Goal: Find specific page/section: Find specific page/section

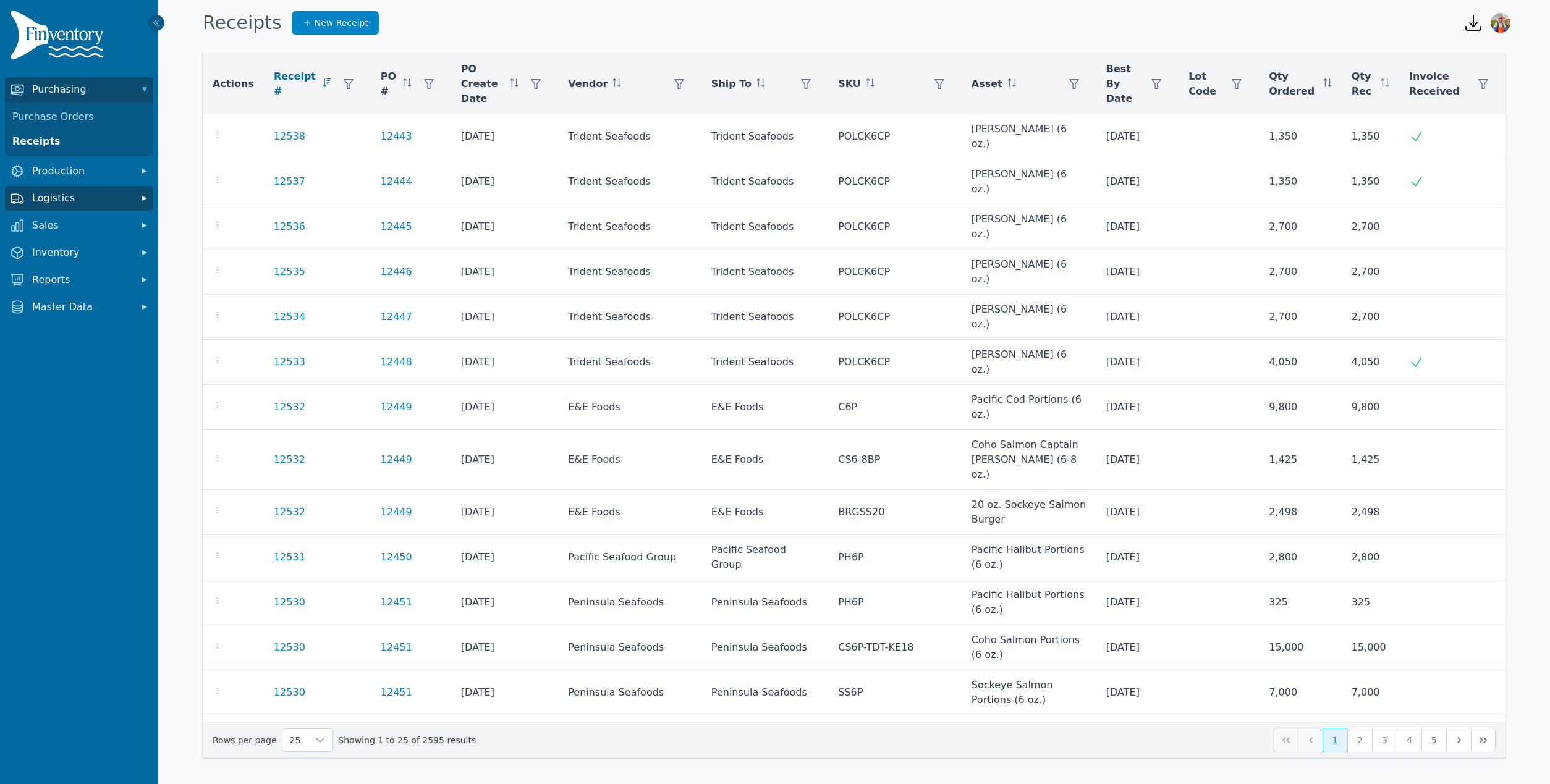
click at [88, 192] on span "Logistics" at bounding box center [82, 198] width 98 height 15
click at [57, 227] on link "Transfer Orders" at bounding box center [78, 226] width 143 height 25
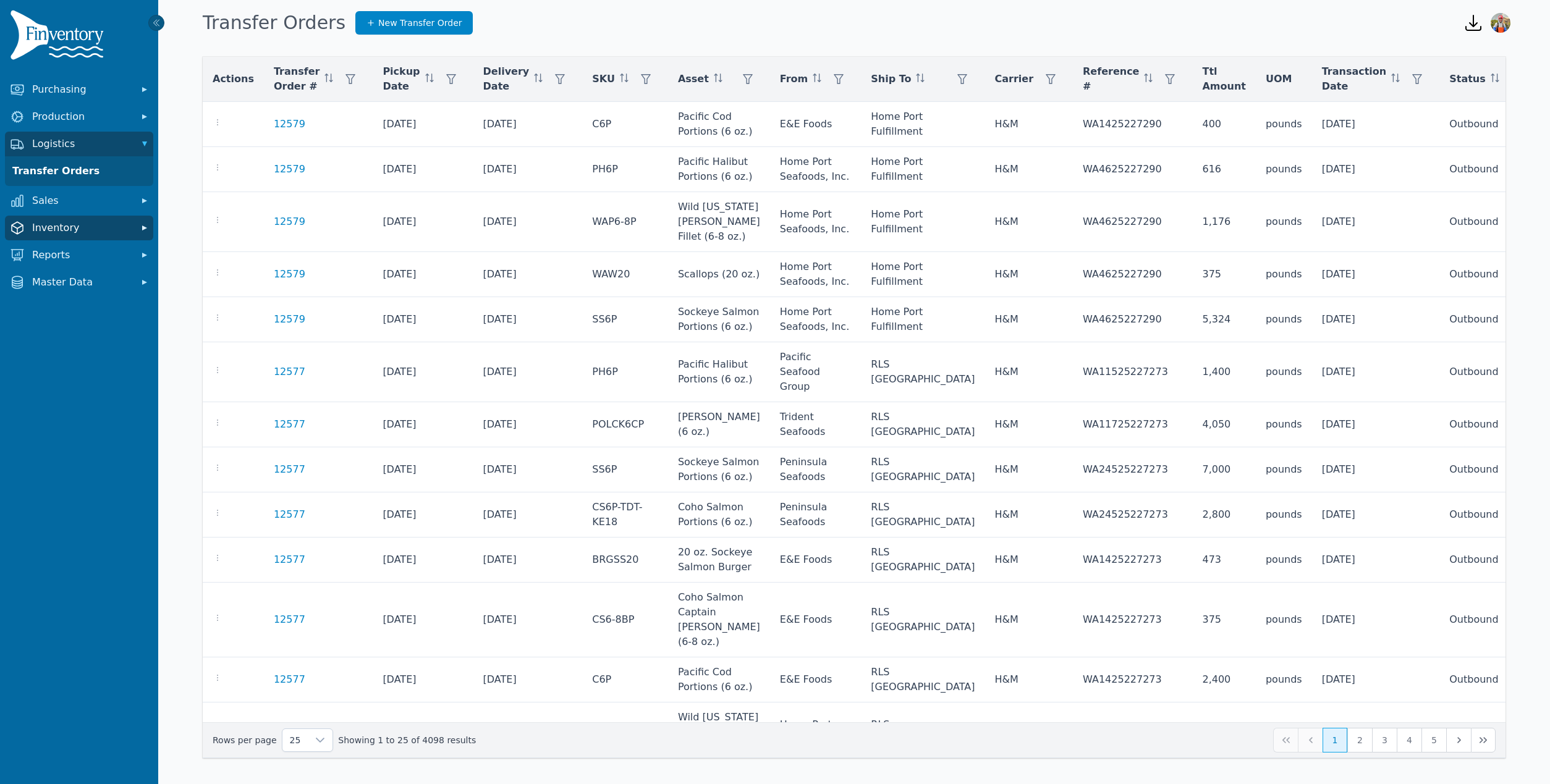
click at [76, 225] on span "Inventory" at bounding box center [82, 228] width 98 height 15
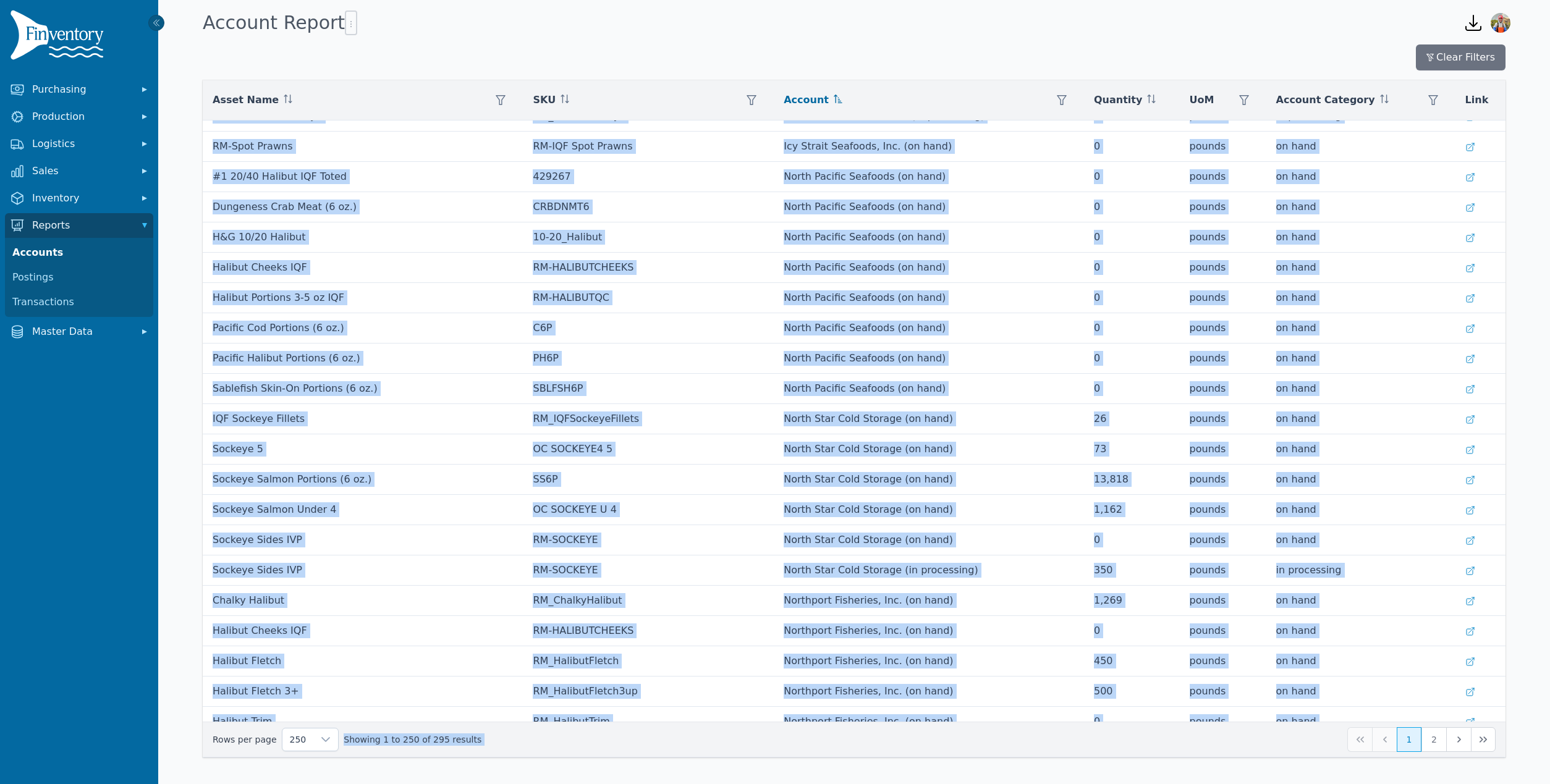
scroll to position [7018, 0]
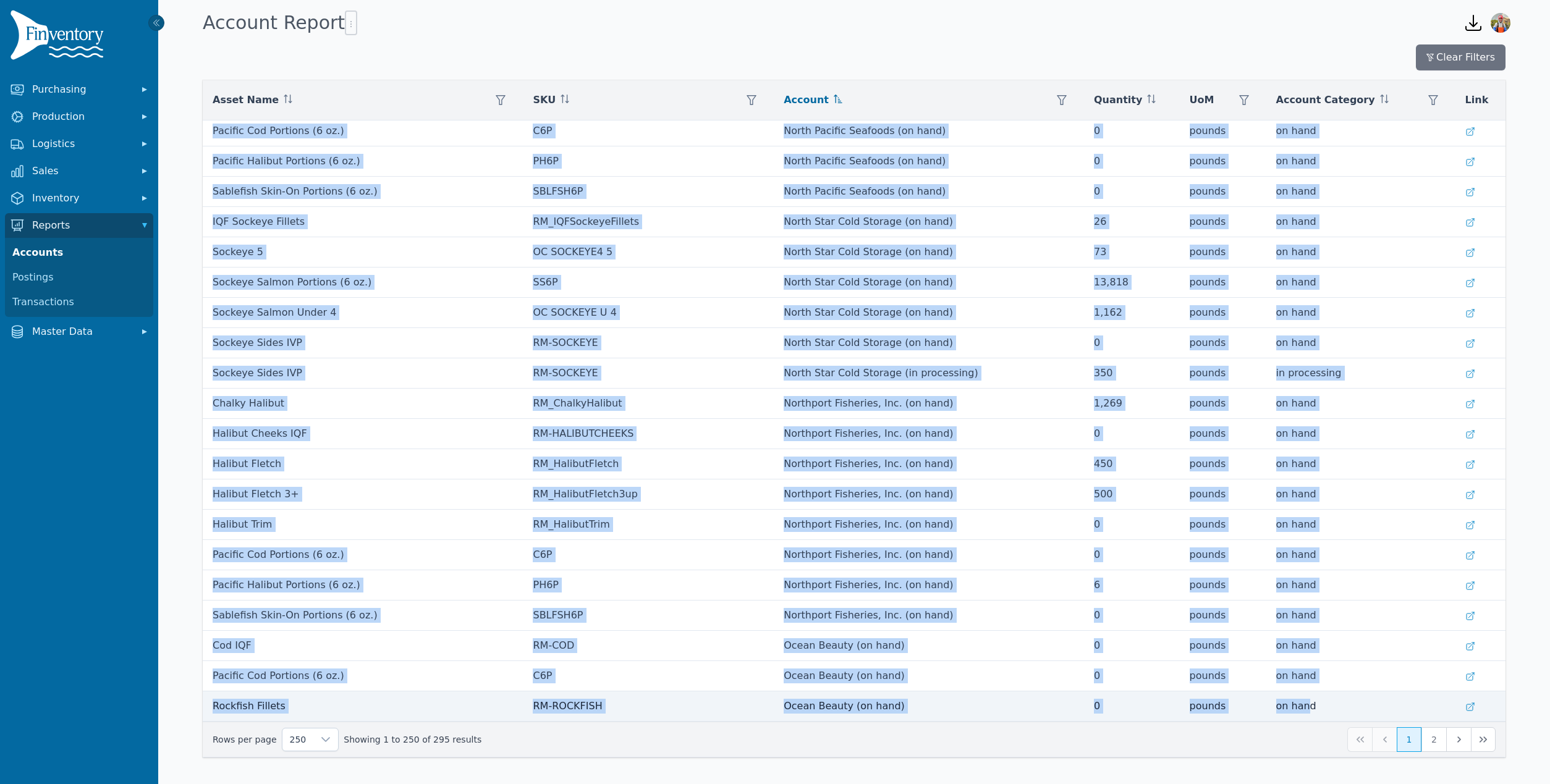
drag, startPoint x: 214, startPoint y: 132, endPoint x: 1290, endPoint y: 711, distance: 1221.9
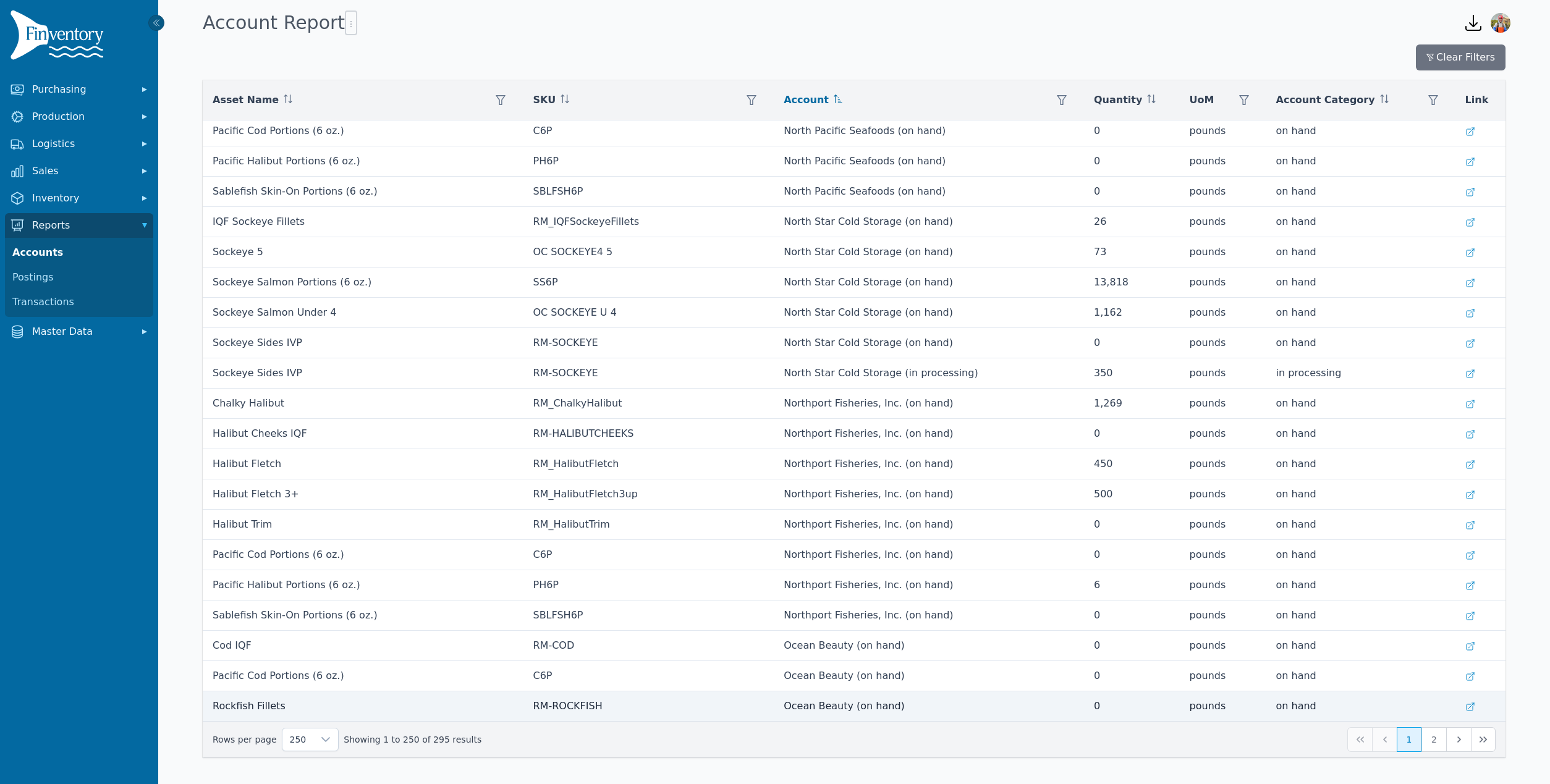
click at [1292, 706] on td "on hand" at bounding box center [1360, 707] width 189 height 30
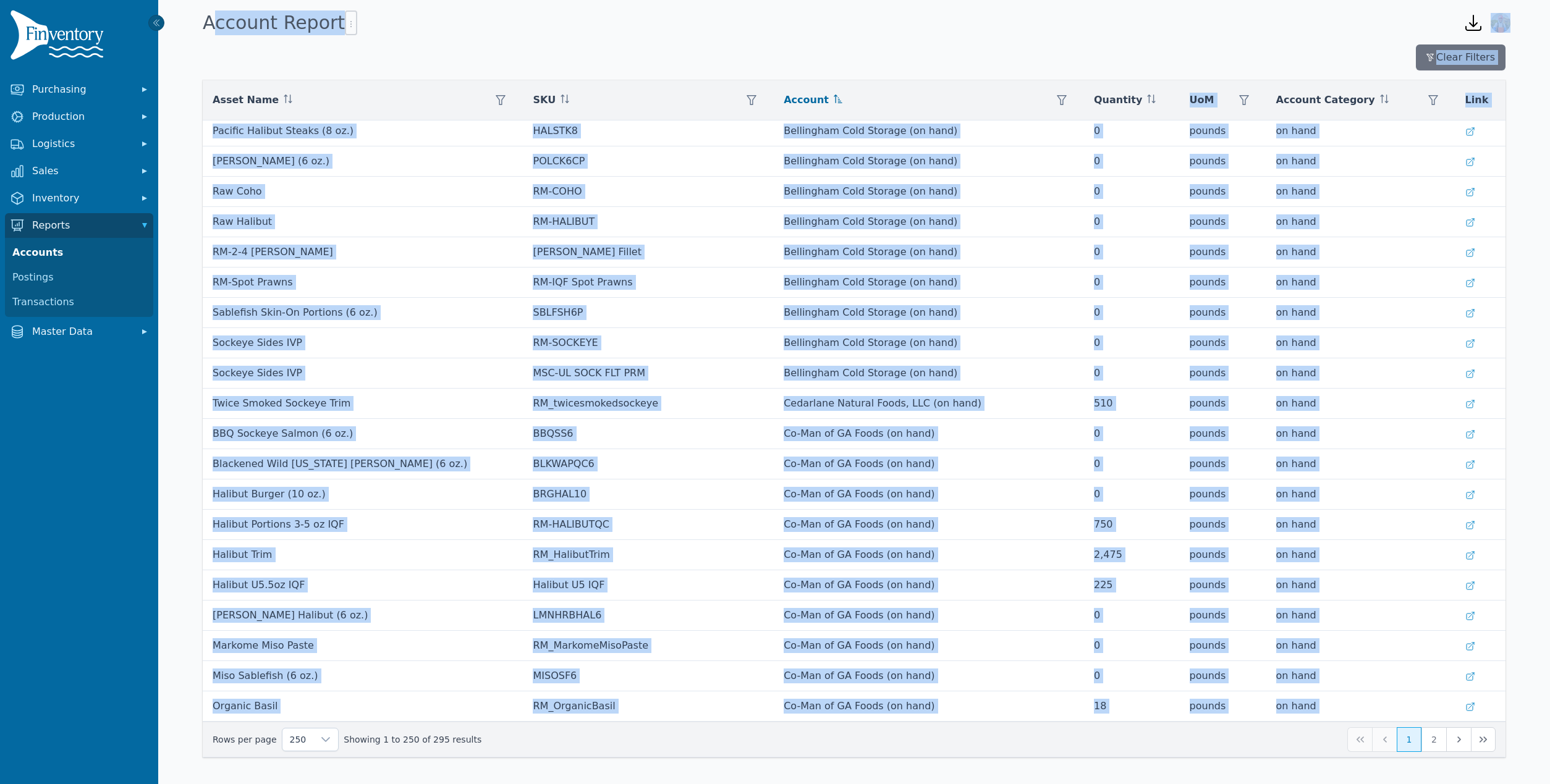
scroll to position [0, 0]
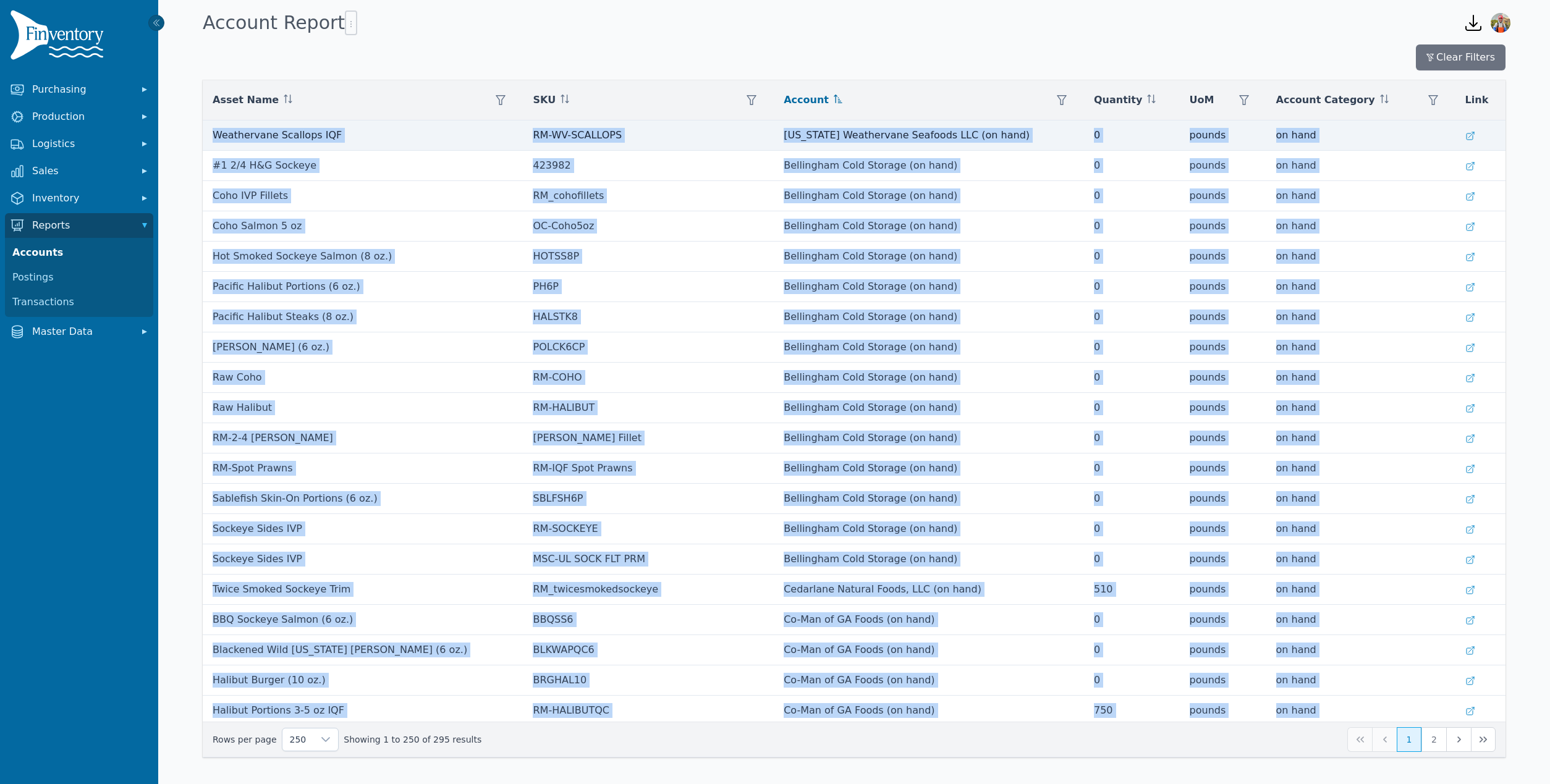
drag, startPoint x: 1294, startPoint y: 706, endPoint x: 215, endPoint y: 139, distance: 1218.9
copy tbody "Weathervane Scallops IQF RM-WV-SCALLOPS Alaska Weathervane Seafoods LLC (on han…"
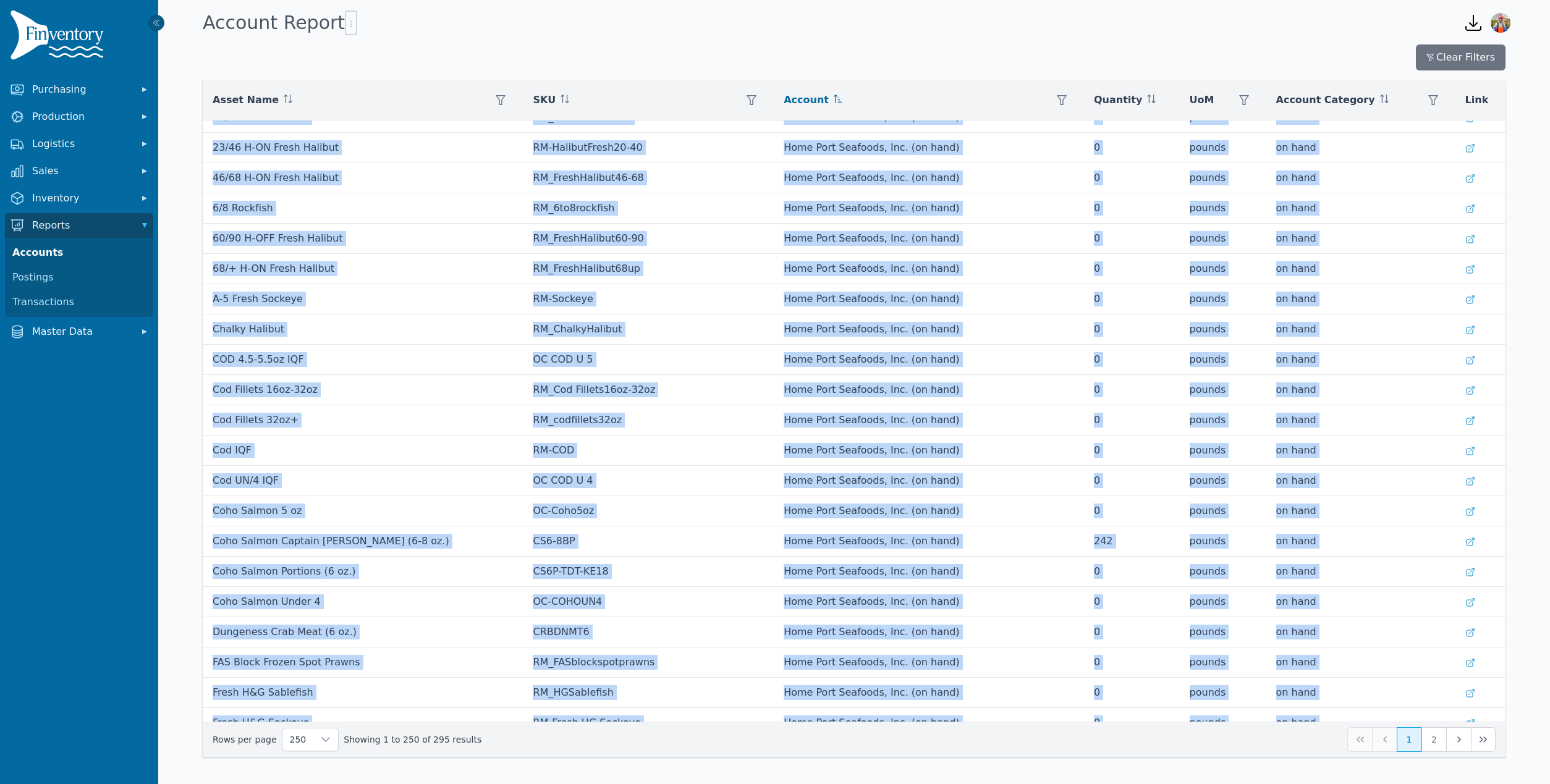
scroll to position [4335, 0]
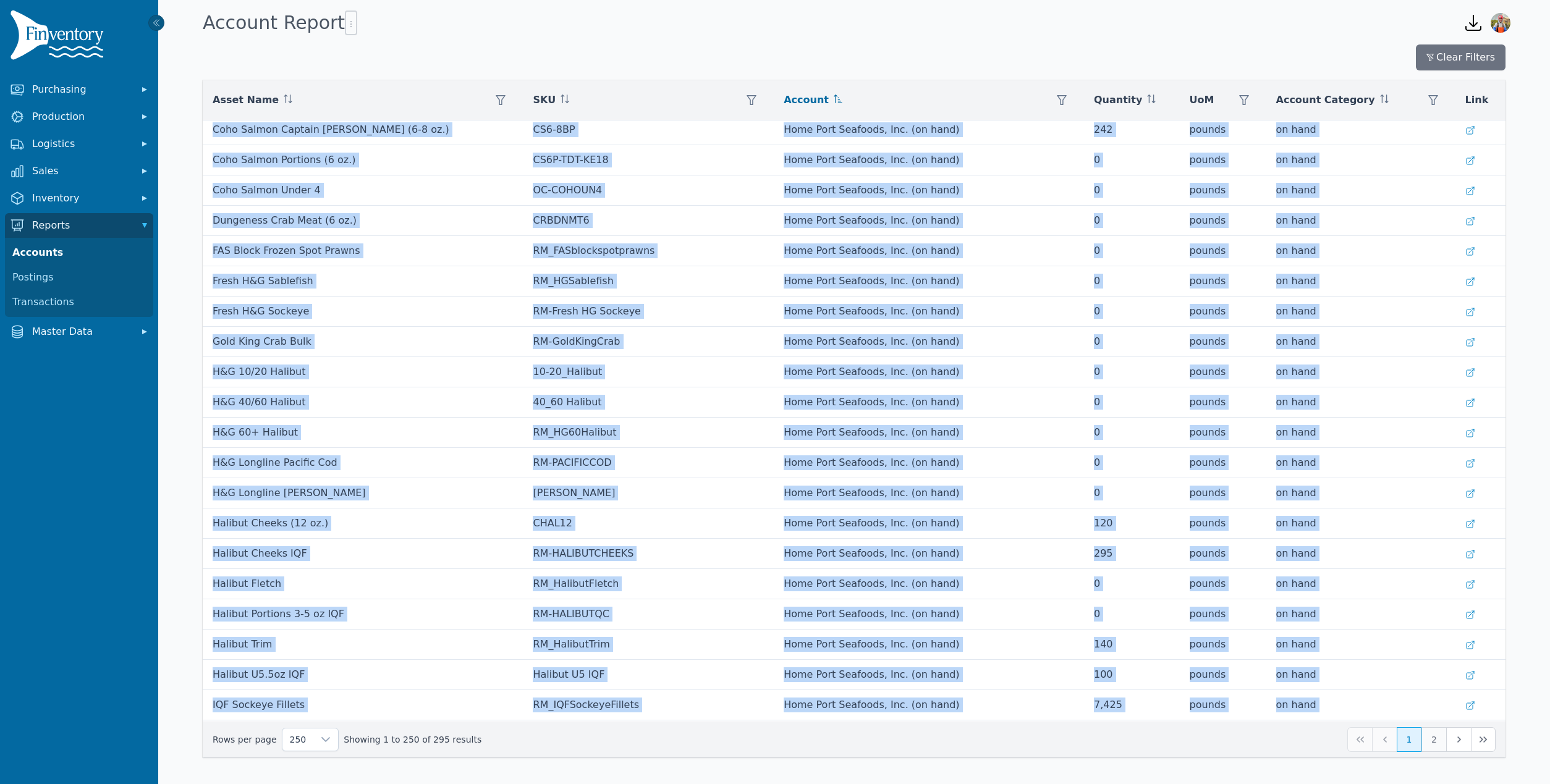
click at [1428, 741] on button "2" at bounding box center [1434, 739] width 25 height 25
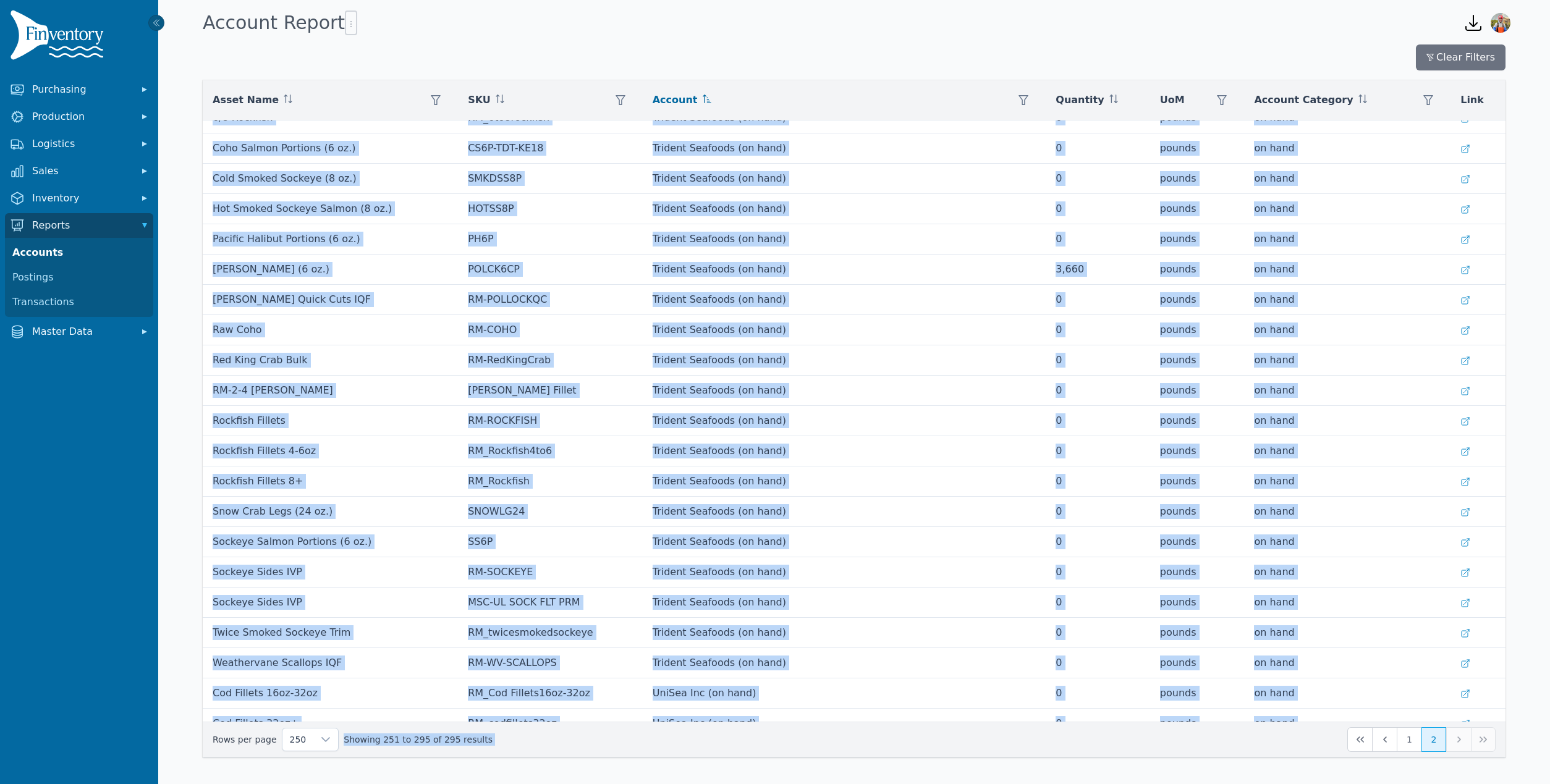
scroll to position [770, 0]
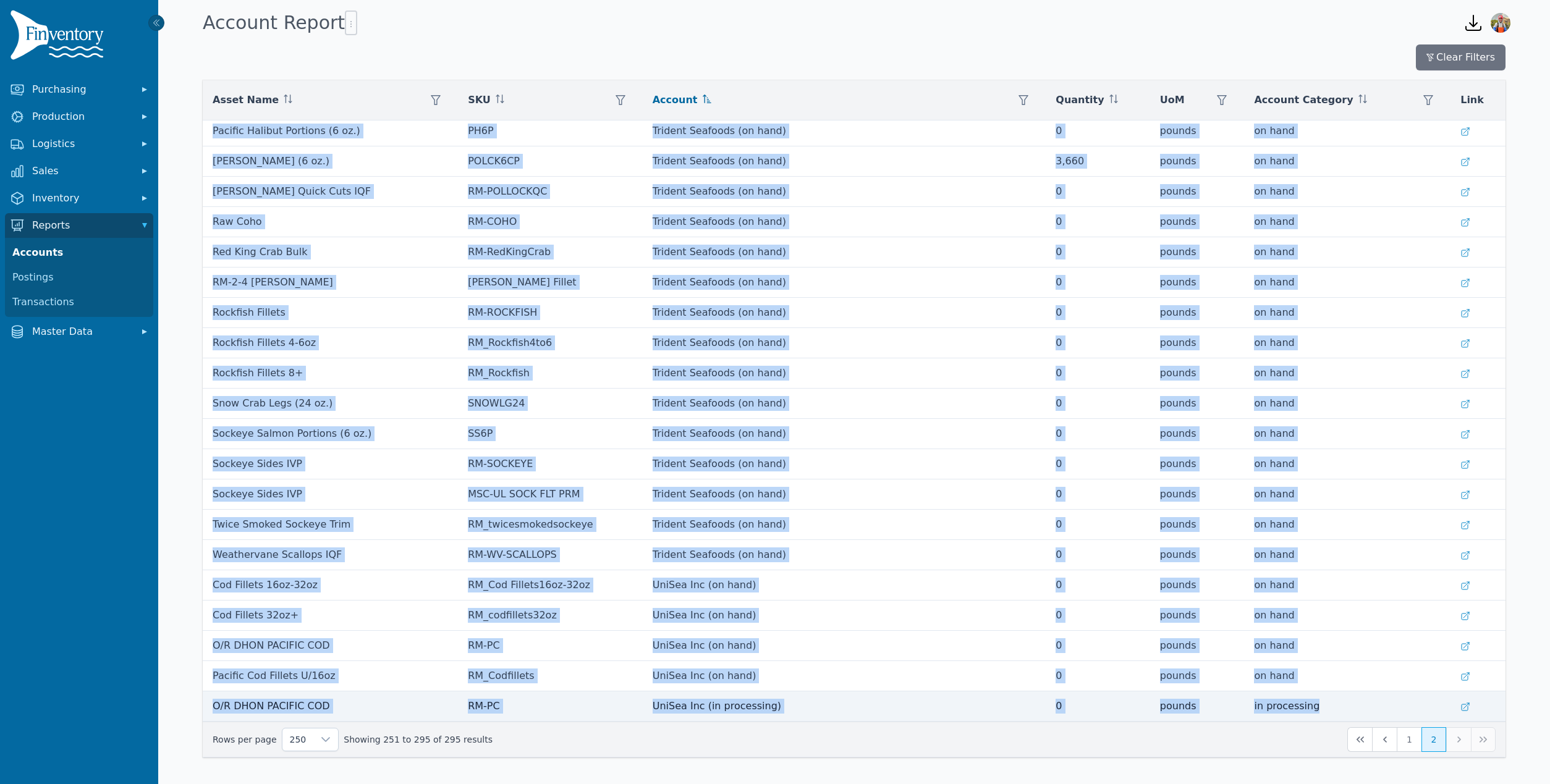
drag, startPoint x: 211, startPoint y: 134, endPoint x: 1326, endPoint y: 706, distance: 1253.2
click at [1326, 706] on tbody "Sockeye Sides IVP RM-SOCKEYE Ocean Beauty (on hand) 0 pounds on hand Dungeness …" at bounding box center [855, 40] width 1303 height 1362
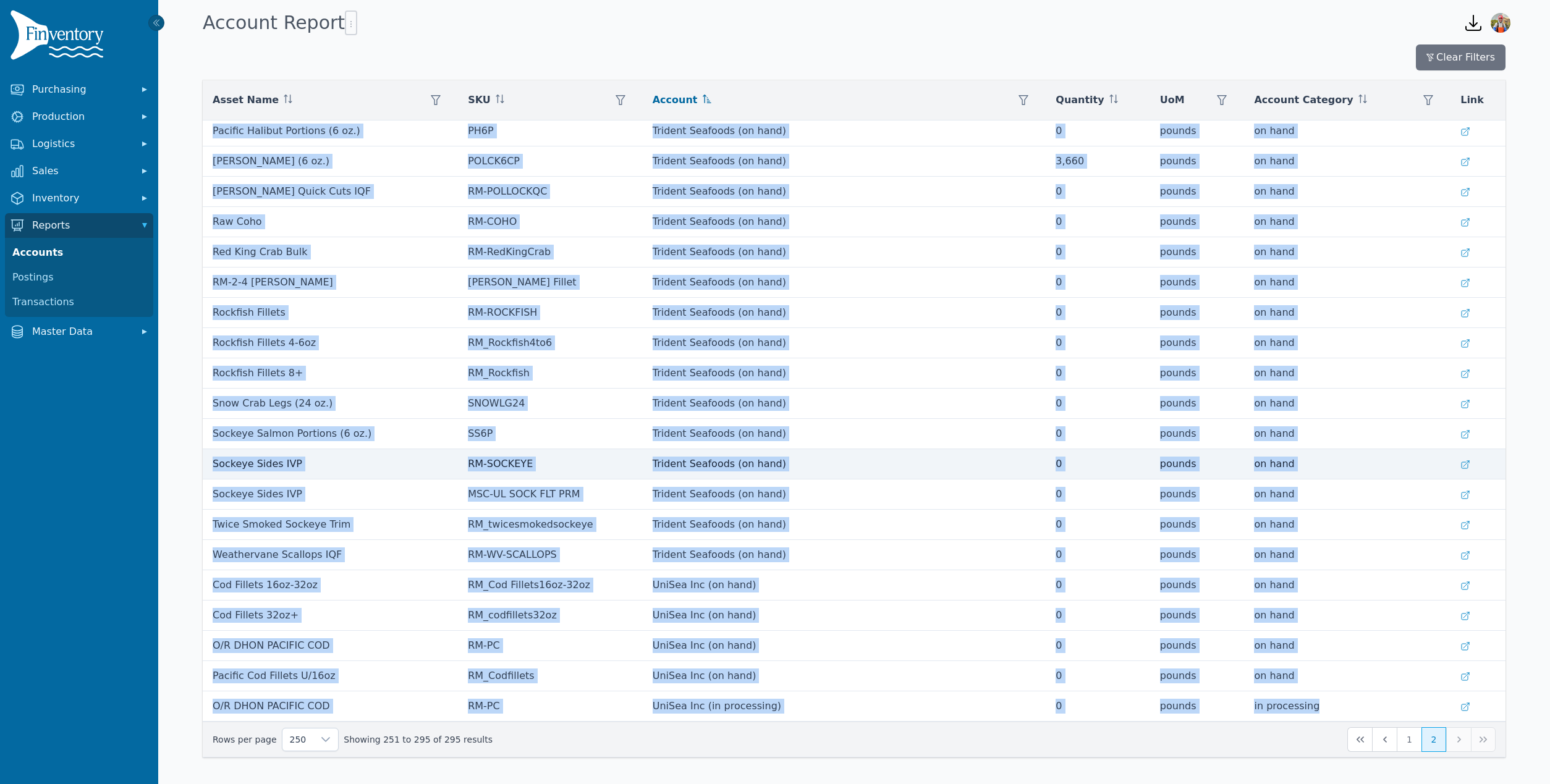
copy tbody "Sockeye Sides IVP RM-SOCKEYE Ocean Beauty (on hand) 0 pounds on hand Dungeness …"
